Goal: Check status: Check status

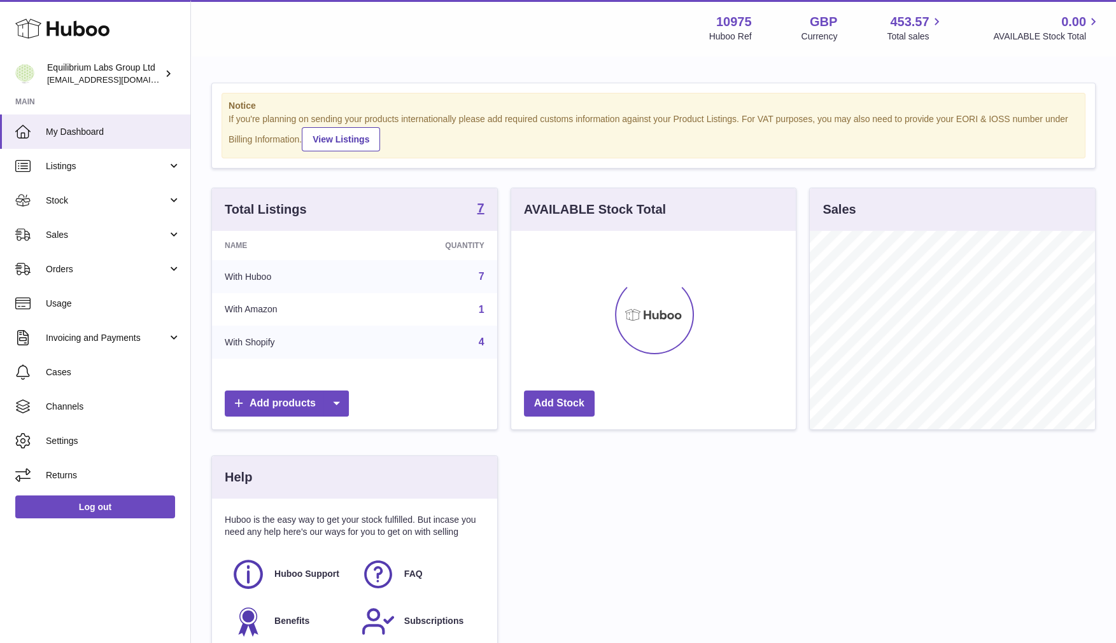
scroll to position [199, 285]
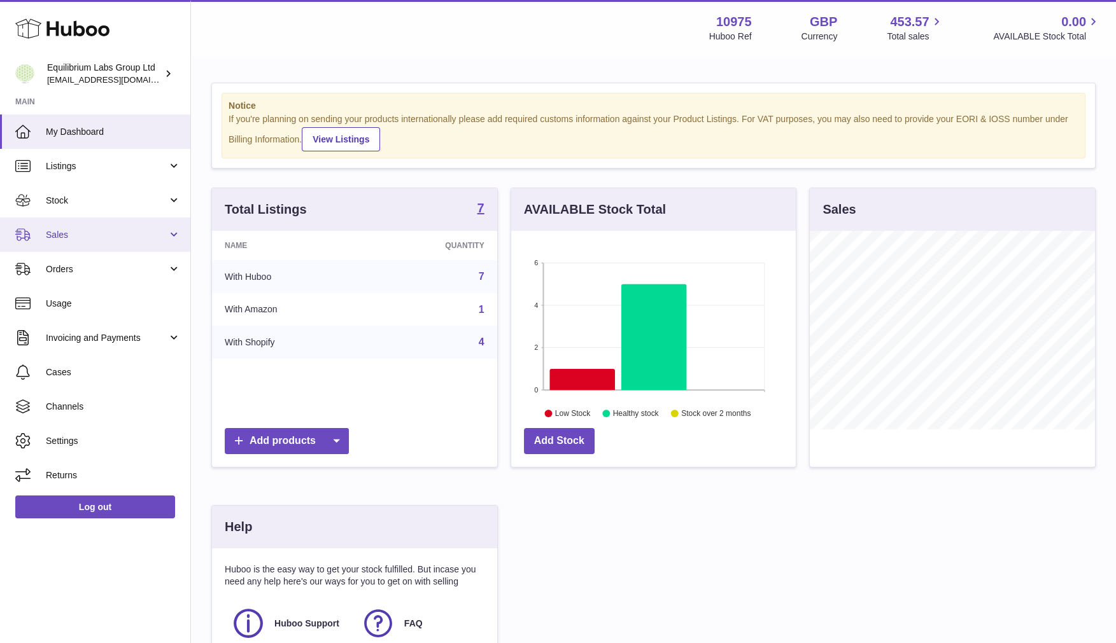
click at [95, 231] on span "Sales" at bounding box center [107, 235] width 122 height 12
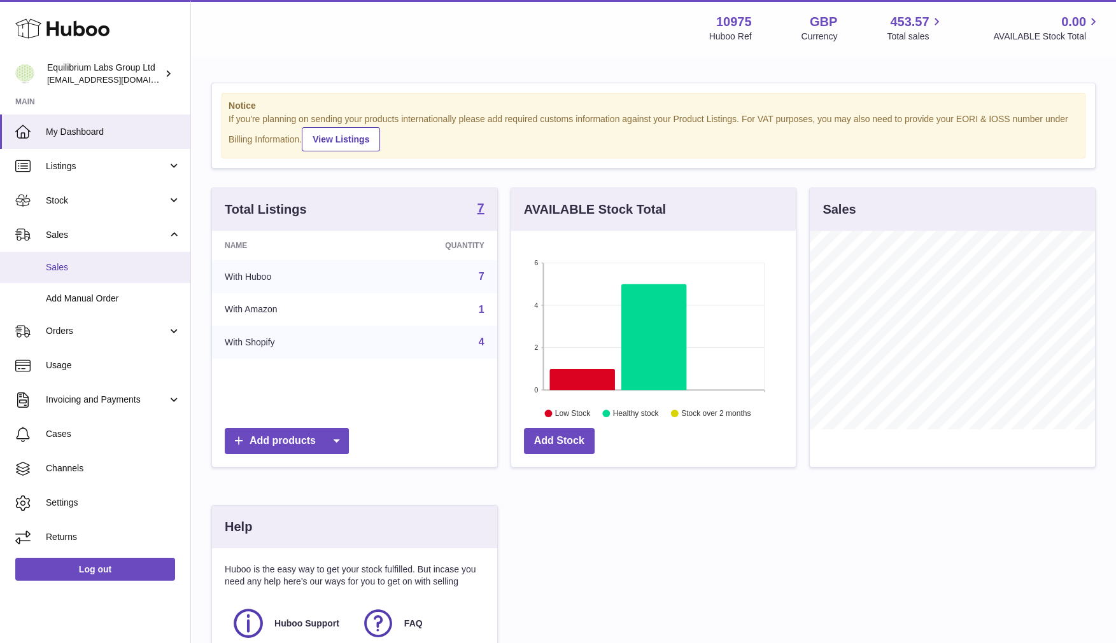
click at [75, 267] on span "Sales" at bounding box center [113, 268] width 135 height 12
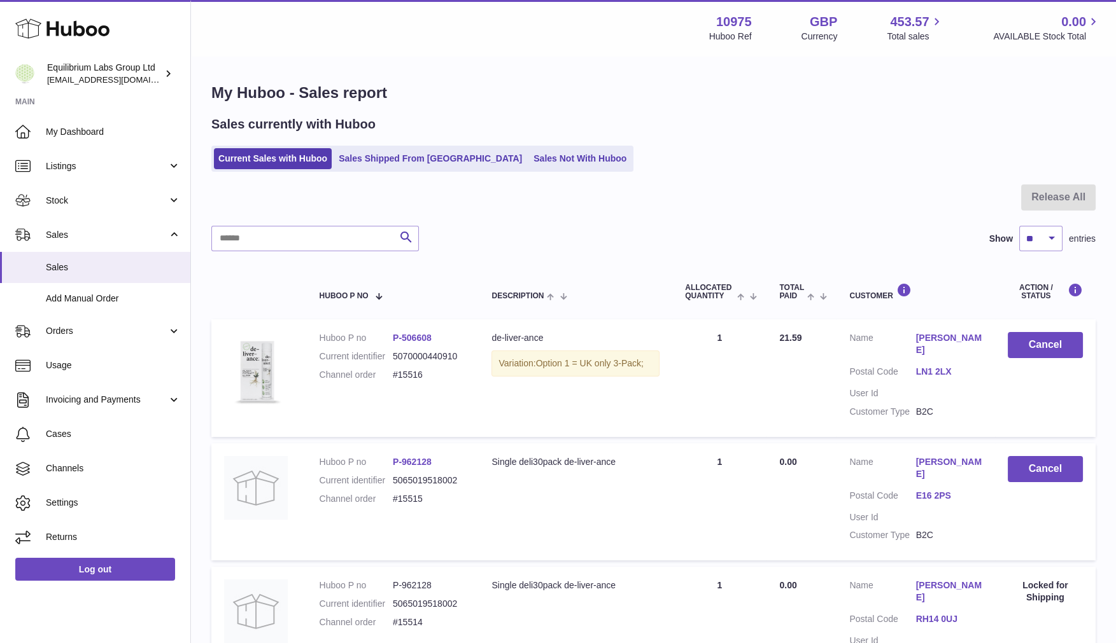
click at [409, 158] on link "Sales Shipped From [GEOGRAPHIC_DATA]" at bounding box center [430, 158] width 192 height 21
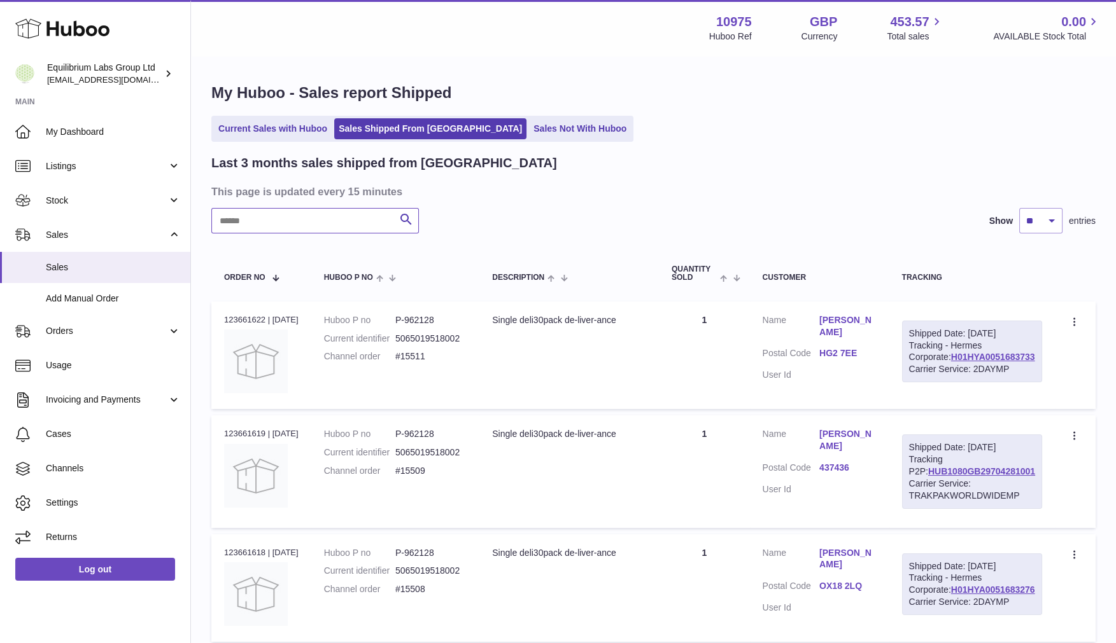
click at [288, 216] on input "text" at bounding box center [314, 220] width 207 height 25
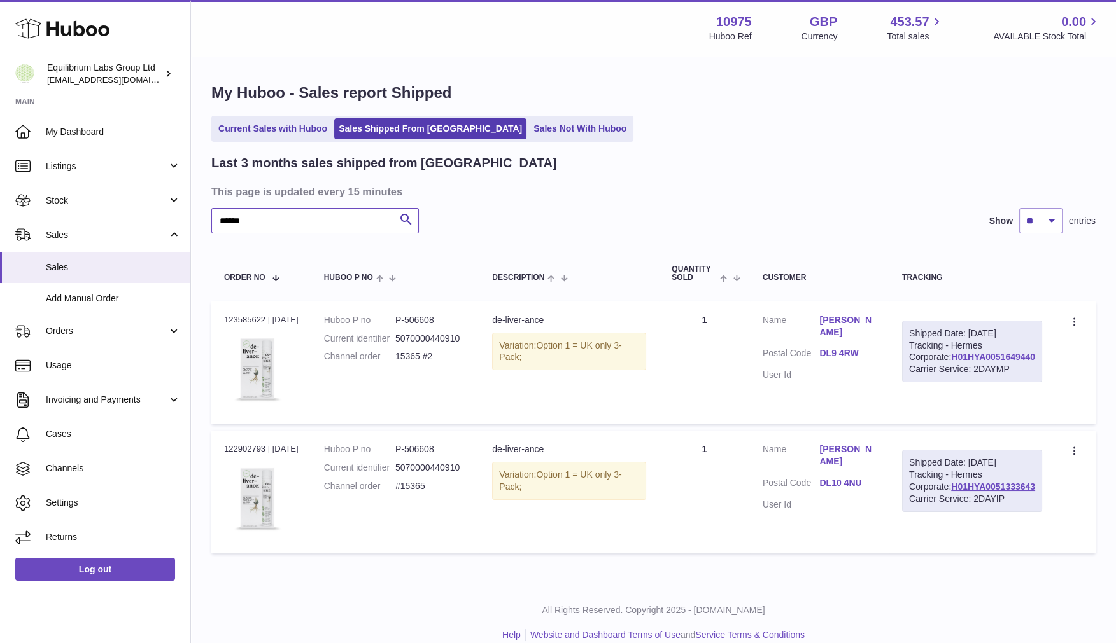
type input "******"
click at [1005, 362] on link "H01HYA0051649440" at bounding box center [993, 357] width 84 height 10
